Goal: Task Accomplishment & Management: Complete application form

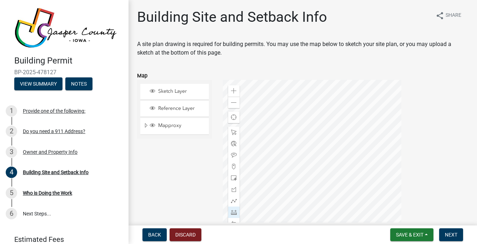
scroll to position [383, 0]
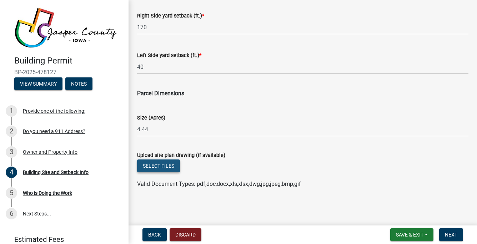
click at [157, 164] on button "Select files" at bounding box center [158, 166] width 43 height 13
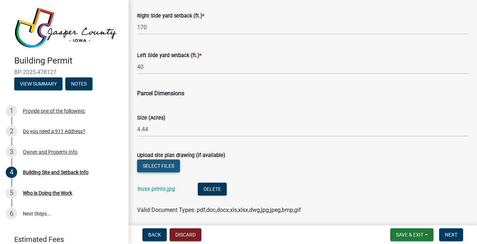
click at [165, 164] on button "Select files" at bounding box center [158, 166] width 43 height 13
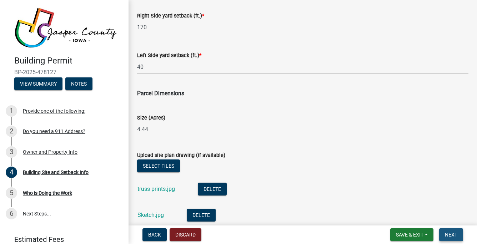
click at [453, 233] on span "Next" at bounding box center [451, 235] width 12 height 6
click at [406, 234] on span "Save & Exit" at bounding box center [409, 235] width 27 height 6
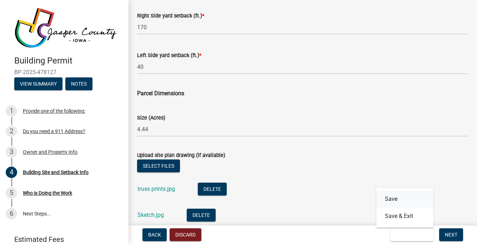
click at [390, 198] on button "Save" at bounding box center [404, 199] width 57 height 17
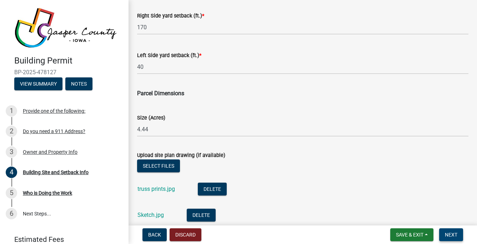
click at [449, 233] on span "Next" at bounding box center [451, 235] width 12 height 6
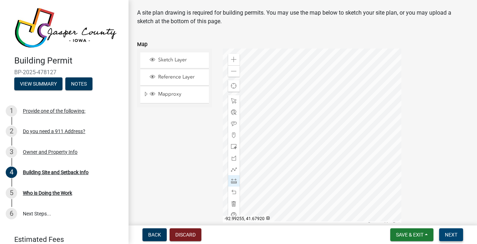
scroll to position [27, 0]
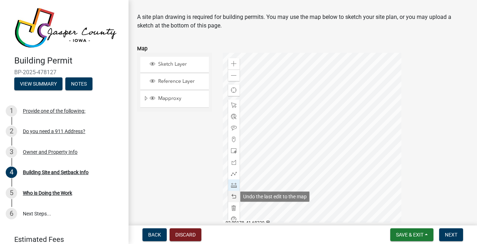
click at [231, 197] on span at bounding box center [234, 197] width 6 height 6
click at [234, 196] on span at bounding box center [234, 197] width 6 height 6
click at [233, 196] on span at bounding box center [234, 197] width 6 height 6
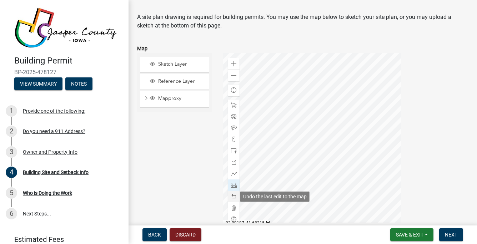
click at [233, 196] on span at bounding box center [234, 197] width 6 height 6
click at [231, 197] on span at bounding box center [234, 197] width 6 height 6
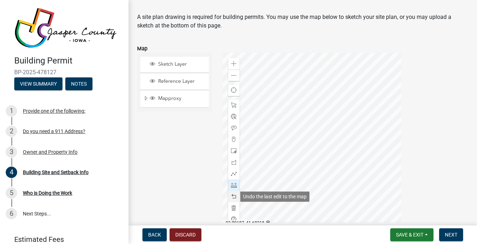
click at [231, 197] on span at bounding box center [234, 197] width 6 height 6
click at [234, 197] on span at bounding box center [234, 197] width 6 height 6
click at [452, 233] on span "Next" at bounding box center [451, 235] width 12 height 6
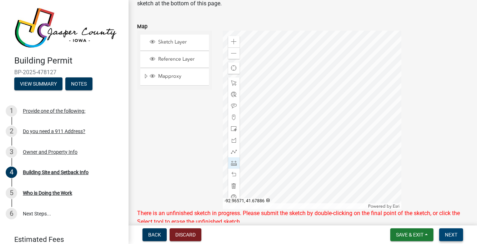
scroll to position [45, 0]
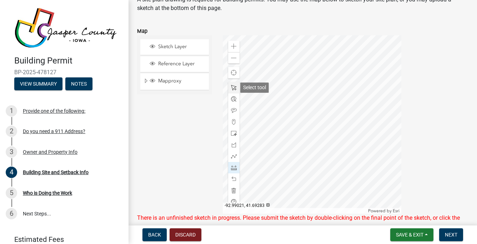
click at [231, 86] on span at bounding box center [234, 88] width 6 height 6
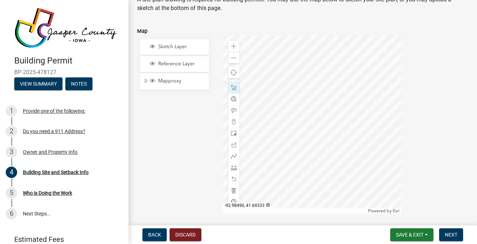
click at [270, 77] on div at bounding box center [312, 124] width 178 height 178
click at [269, 80] on div at bounding box center [312, 124] width 178 height 178
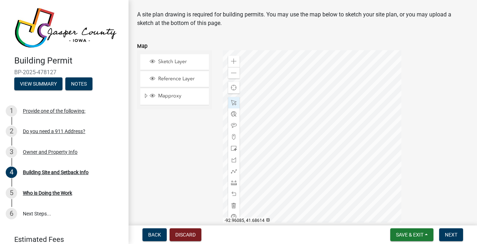
scroll to position [25, 0]
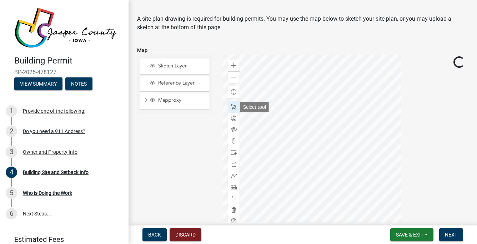
click at [231, 107] on span at bounding box center [234, 107] width 6 height 6
click at [285, 97] on div at bounding box center [312, 144] width 178 height 178
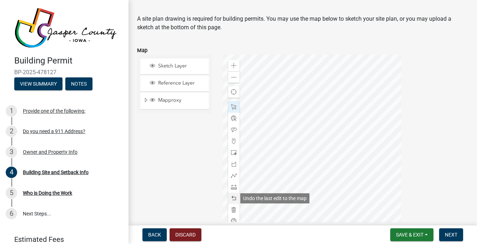
click at [232, 198] on span at bounding box center [234, 199] width 6 height 6
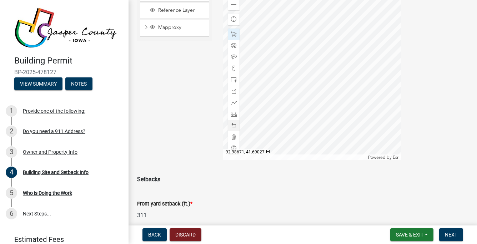
scroll to position [123, 0]
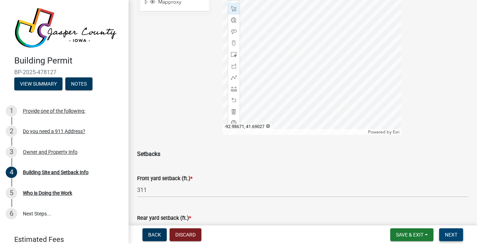
click at [451, 234] on span "Next" at bounding box center [451, 235] width 12 height 6
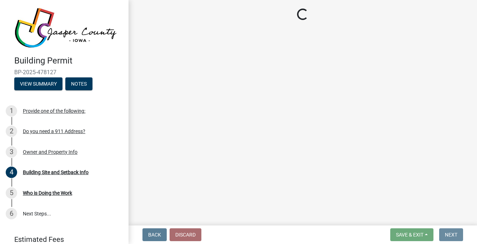
scroll to position [0, 0]
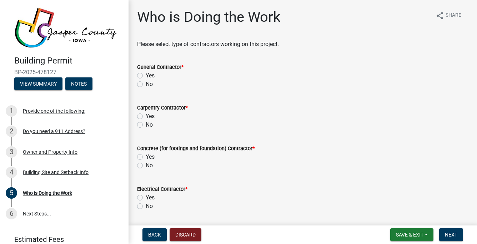
click at [146, 76] on label "Yes" at bounding box center [150, 75] width 9 height 9
click at [146, 76] on input "Yes" at bounding box center [148, 73] width 5 height 5
radio input "true"
click at [146, 125] on label "No" at bounding box center [149, 125] width 7 height 9
click at [146, 125] on input "No" at bounding box center [148, 123] width 5 height 5
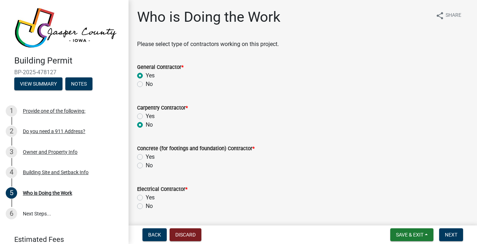
radio input "true"
click at [146, 164] on label "No" at bounding box center [149, 165] width 7 height 9
click at [146, 164] on input "No" at bounding box center [148, 163] width 5 height 5
radio input "true"
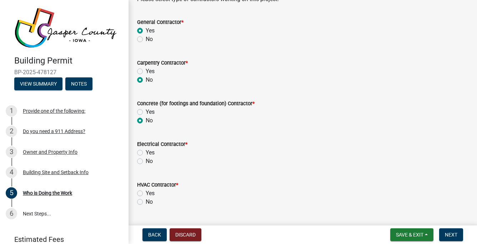
scroll to position [54, 0]
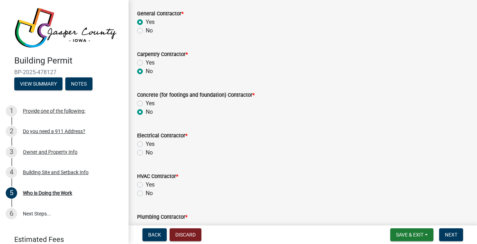
click at [146, 152] on label "No" at bounding box center [149, 152] width 7 height 9
click at [146, 152] on input "No" at bounding box center [148, 150] width 5 height 5
radio input "true"
click at [146, 194] on label "No" at bounding box center [149, 193] width 7 height 9
click at [146, 194] on input "No" at bounding box center [148, 191] width 5 height 5
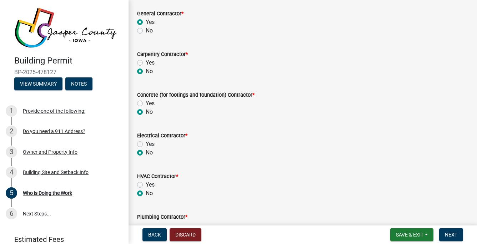
radio input "true"
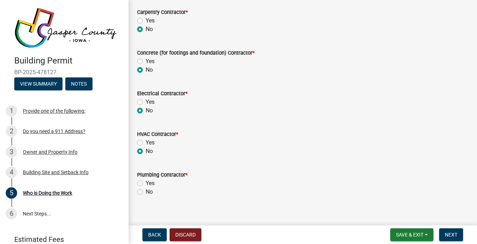
scroll to position [103, 0]
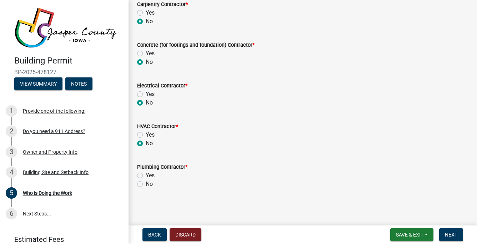
click at [146, 184] on label "No" at bounding box center [149, 184] width 7 height 9
click at [146, 184] on input "No" at bounding box center [148, 182] width 5 height 5
radio input "true"
click at [452, 233] on span "Next" at bounding box center [451, 235] width 12 height 6
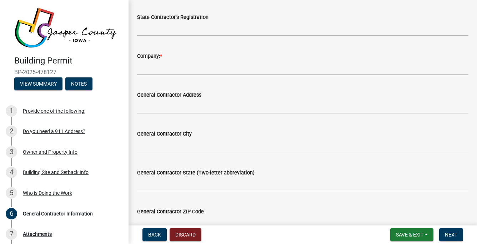
scroll to position [0, 0]
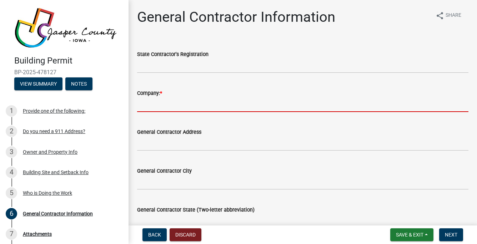
click at [174, 105] on input "Company: *" at bounding box center [302, 104] width 331 height 15
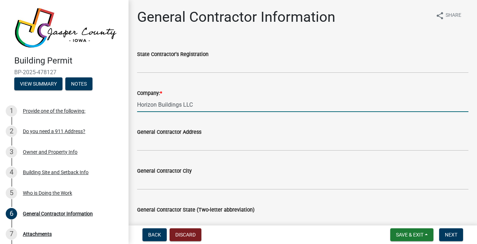
type input "Horizon Buildings LLC"
click at [189, 146] on input "General Contractor Address" at bounding box center [302, 143] width 331 height 15
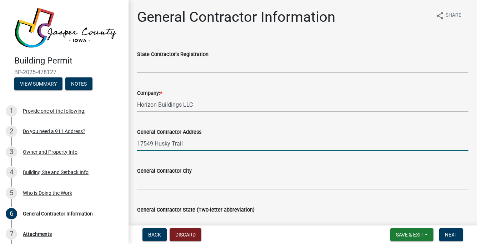
type input "17549 Husky Trail"
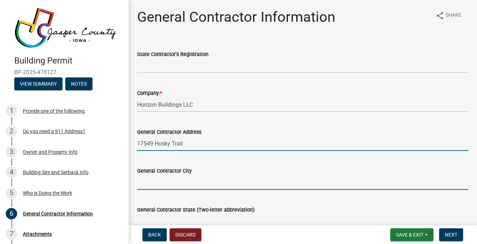
click at [155, 184] on input "General Contractor City" at bounding box center [302, 182] width 331 height 15
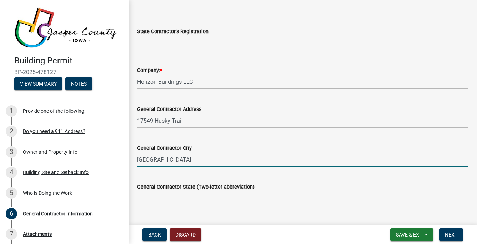
scroll to position [36, 0]
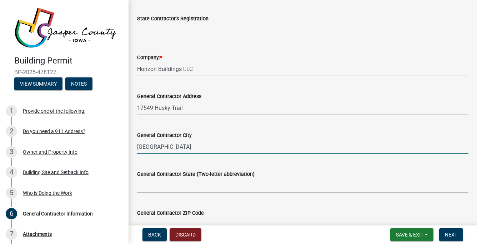
type input "[GEOGRAPHIC_DATA]"
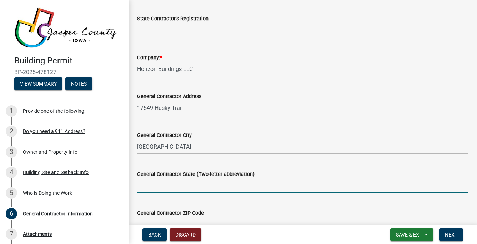
click at [163, 188] on input "General Contractor State (Two-letter abbreviation)" at bounding box center [302, 185] width 331 height 15
click at [146, 189] on input "General Contractor State (Two-letter abbreviation)" at bounding box center [302, 185] width 331 height 15
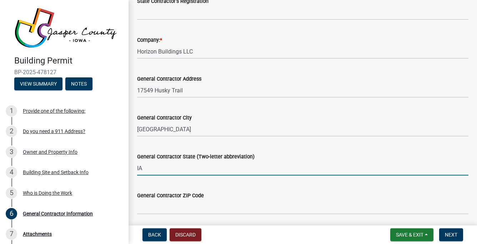
scroll to position [54, 0]
type input "IA"
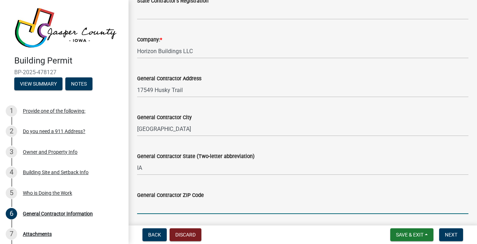
click at [182, 211] on input "General Contractor ZIP Code" at bounding box center [302, 207] width 331 height 15
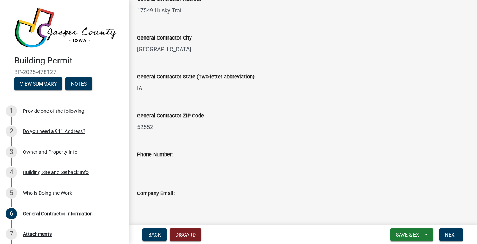
scroll to position [134, 0]
type input "52552"
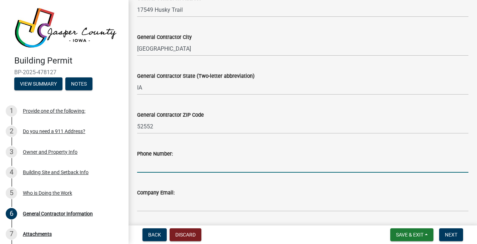
click at [171, 166] on input "Phone Number:" at bounding box center [302, 165] width 331 height 15
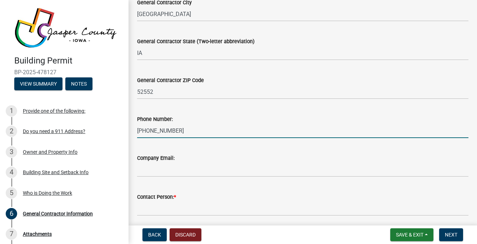
scroll to position [178, 0]
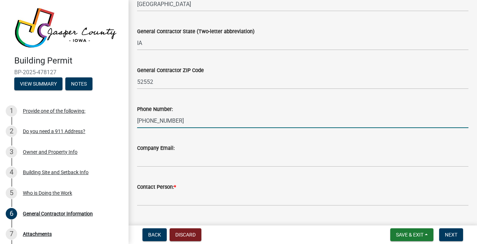
type input "[PHONE_NUMBER]"
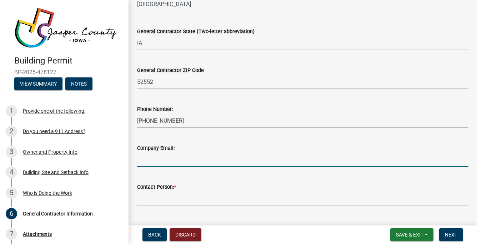
click at [160, 162] on input "Company Email:" at bounding box center [302, 159] width 331 height 15
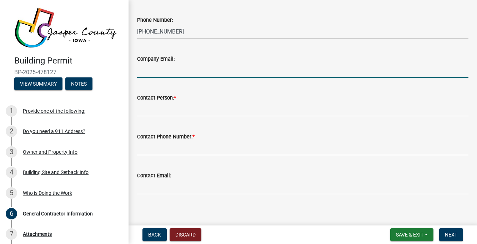
scroll to position [273, 0]
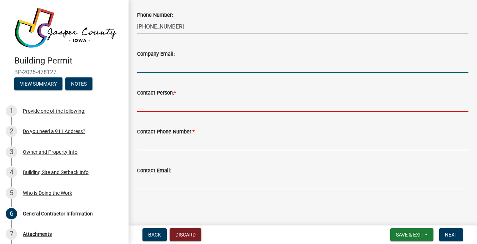
click at [161, 105] on input "Contact Person: *" at bounding box center [302, 104] width 331 height 15
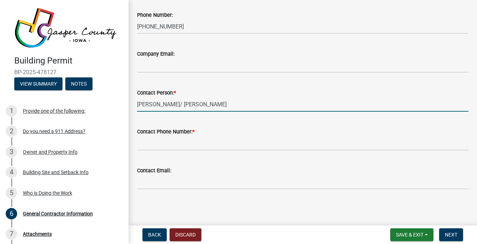
type input "[PERSON_NAME]/ [PERSON_NAME]"
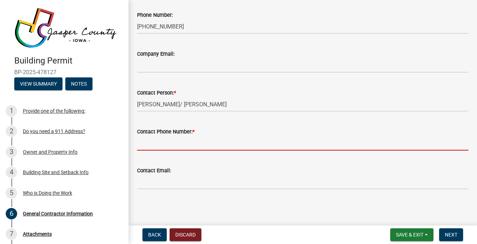
click at [185, 143] on input "Contact Phone Number: *" at bounding box center [302, 143] width 331 height 15
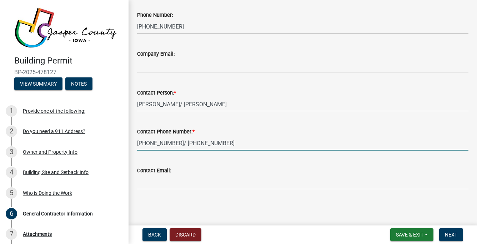
type input "[PHONE_NUMBER]/ [PHONE_NUMBER]"
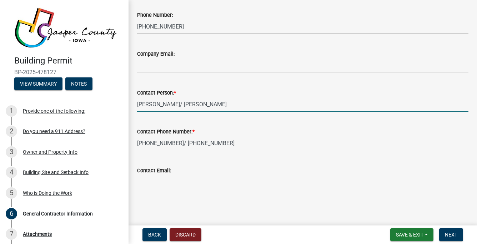
drag, startPoint x: 187, startPoint y: 103, endPoint x: 261, endPoint y: 103, distance: 73.9
click at [261, 103] on input "[PERSON_NAME]/ [PERSON_NAME]" at bounding box center [302, 104] width 331 height 15
type input "[PERSON_NAME]"
click at [417, 234] on span "Save & Exit" at bounding box center [409, 235] width 27 height 6
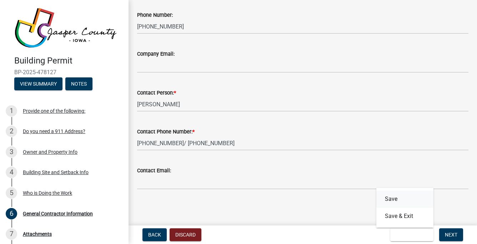
click at [390, 196] on button "Save" at bounding box center [404, 199] width 57 height 17
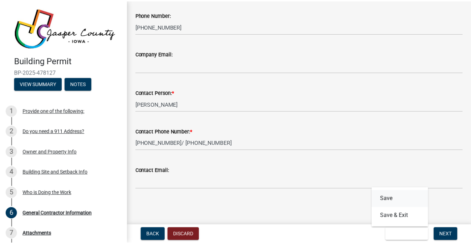
scroll to position [0, 0]
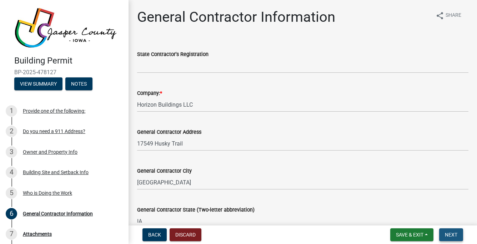
click at [446, 234] on span "Next" at bounding box center [451, 235] width 12 height 6
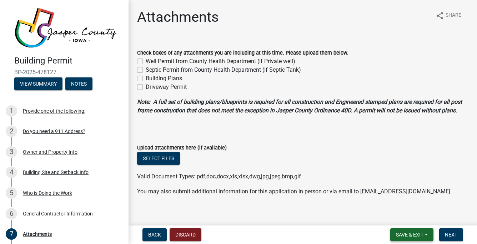
click at [410, 233] on span "Save & Exit" at bounding box center [409, 235] width 27 height 6
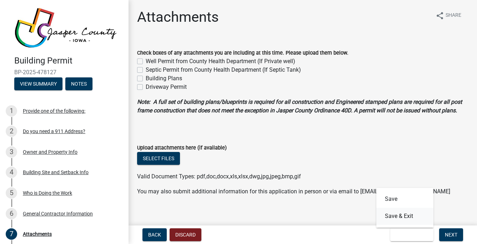
click at [394, 217] on button "Save & Exit" at bounding box center [404, 216] width 57 height 17
